Goal: Task Accomplishment & Management: Manage account settings

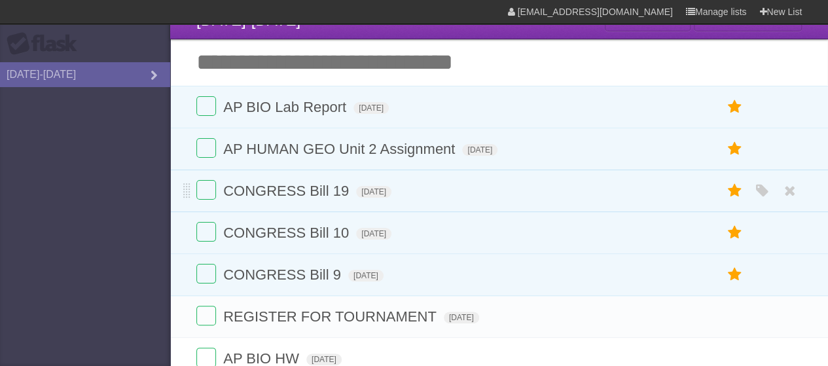
scroll to position [21, 0]
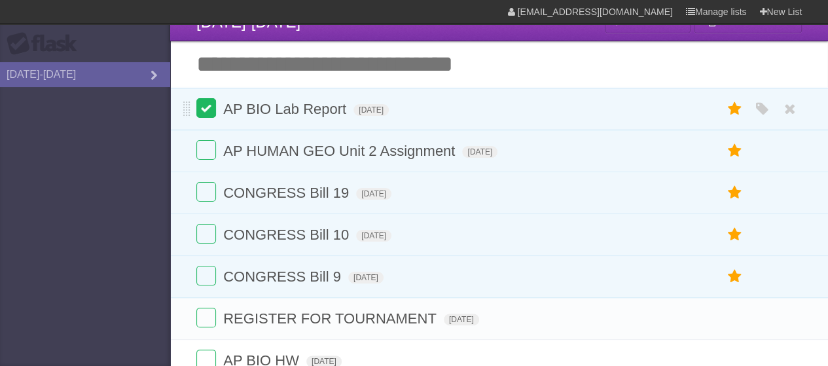
click at [209, 110] on label at bounding box center [206, 108] width 20 height 20
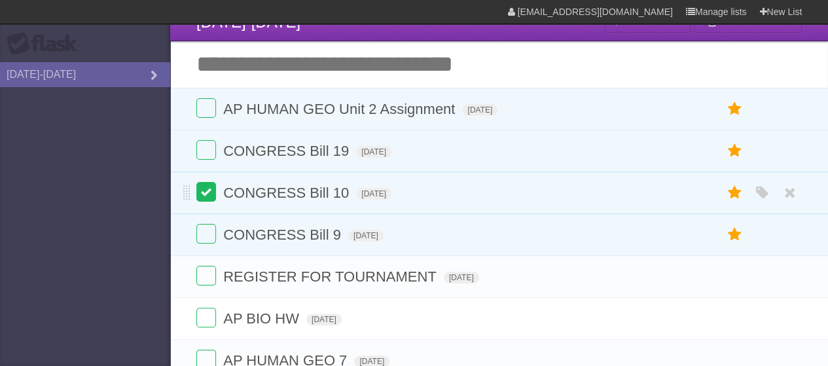
click at [201, 197] on label at bounding box center [206, 192] width 20 height 20
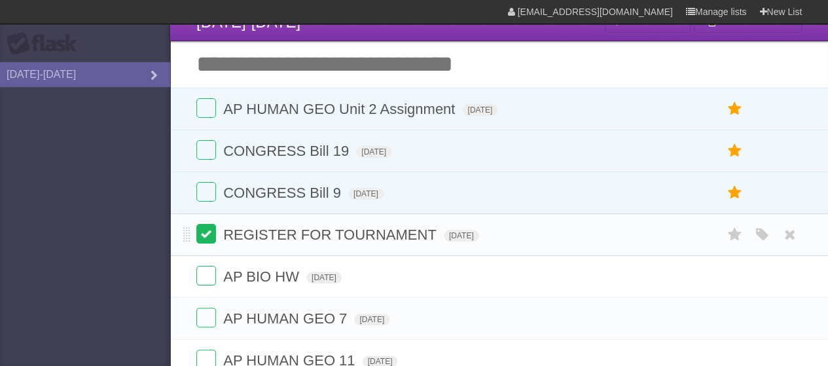
click at [202, 230] on label at bounding box center [206, 234] width 20 height 20
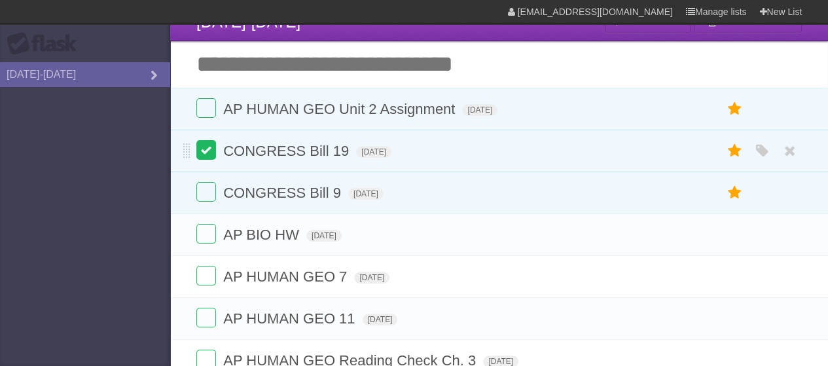
click at [207, 151] on label at bounding box center [206, 150] width 20 height 20
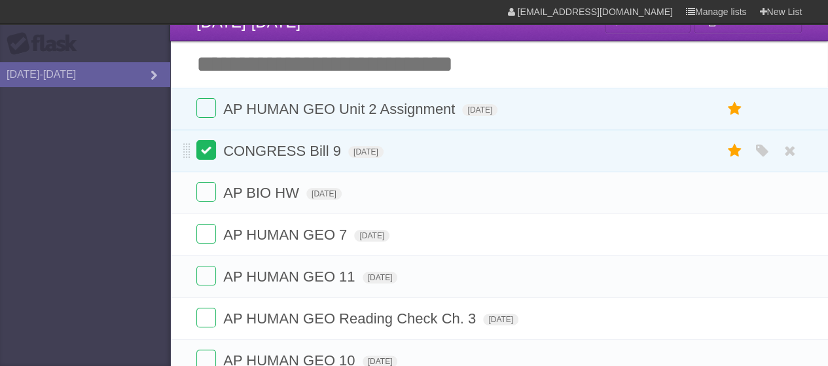
click at [202, 149] on label at bounding box center [206, 150] width 20 height 20
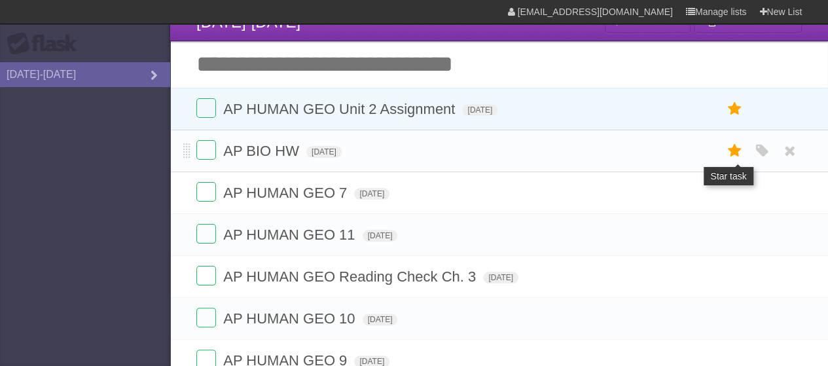
click at [734, 147] on icon at bounding box center [734, 151] width 18 height 22
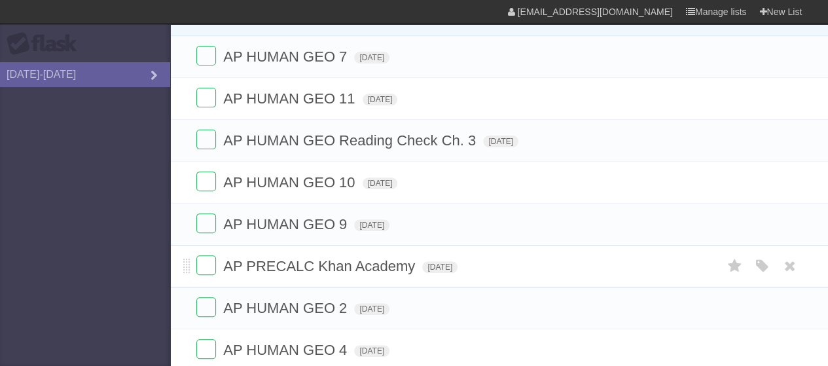
scroll to position [158, 0]
click at [734, 266] on icon at bounding box center [734, 266] width 18 height 22
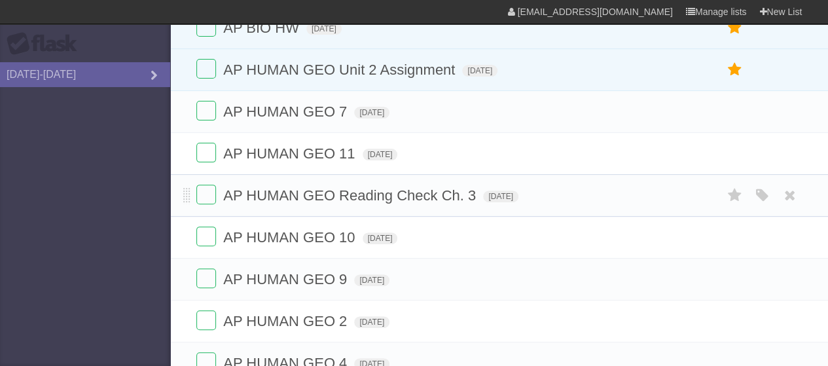
scroll to position [103, 0]
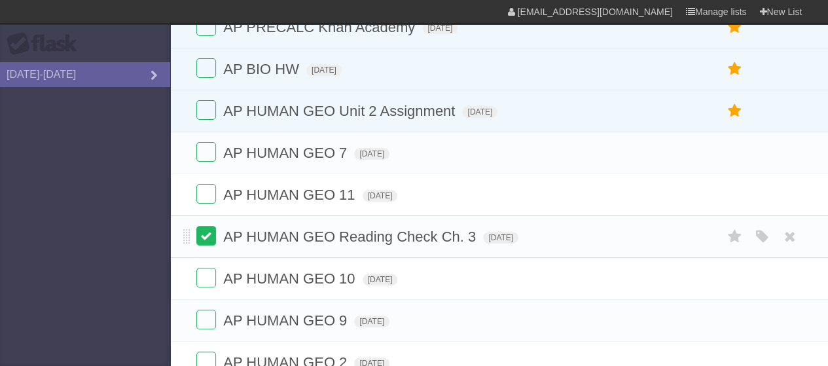
click at [201, 233] on label at bounding box center [206, 236] width 20 height 20
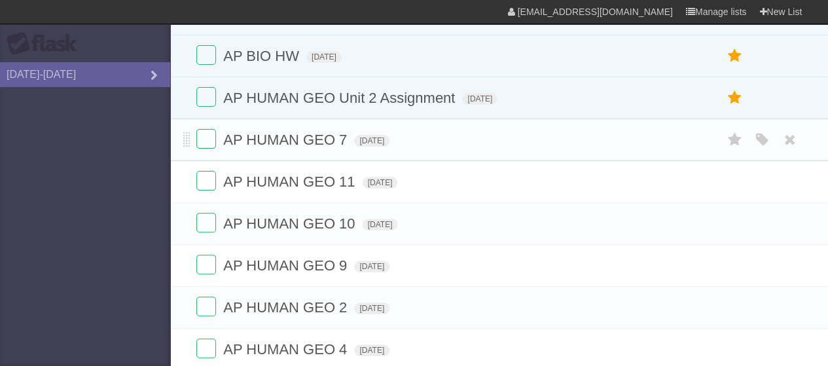
scroll to position [0, 0]
